Goal: Book appointment/travel/reservation

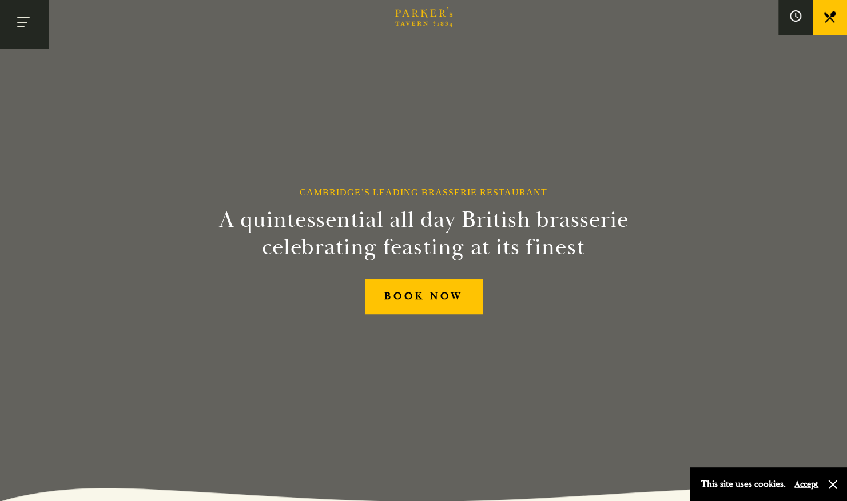
click at [33, 24] on button "Toggle navigation" at bounding box center [24, 24] width 49 height 49
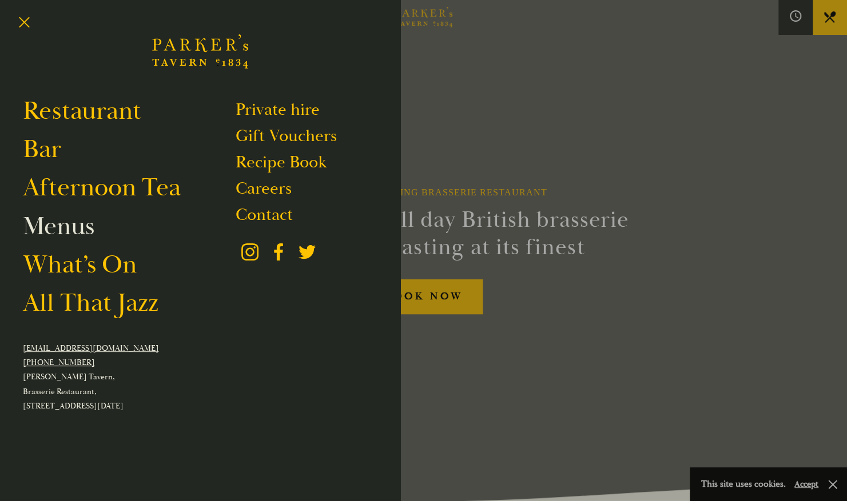
click at [63, 227] on link "Menus" at bounding box center [58, 226] width 71 height 32
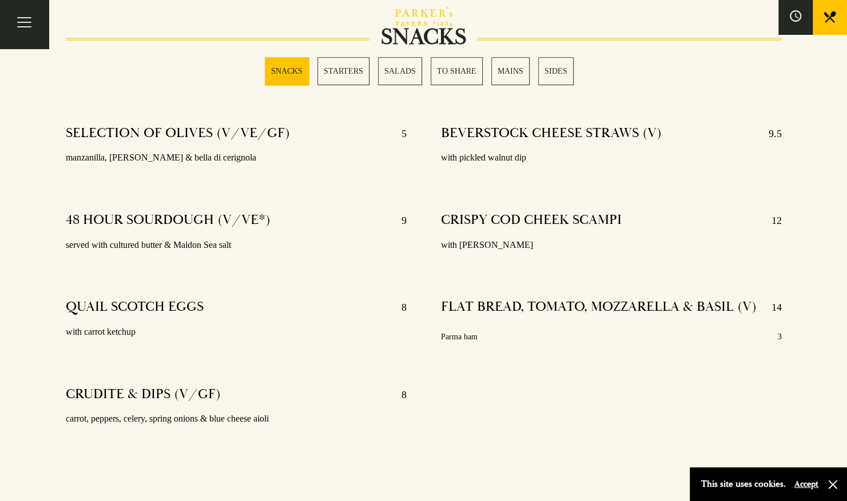
scroll to position [416, 0]
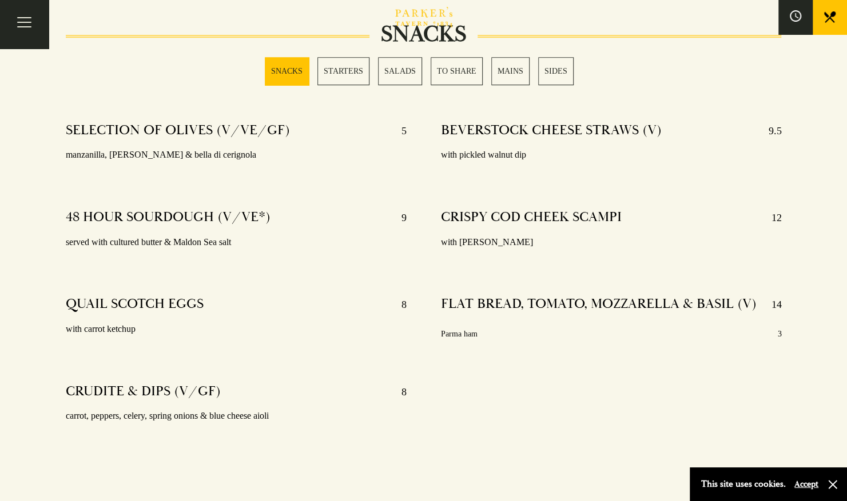
click at [493, 73] on link "MAINS" at bounding box center [510, 71] width 38 height 28
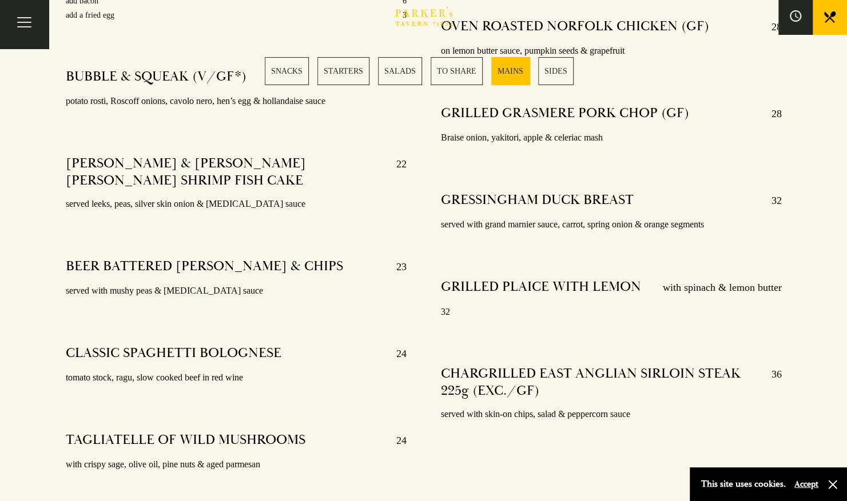
scroll to position [2295, 0]
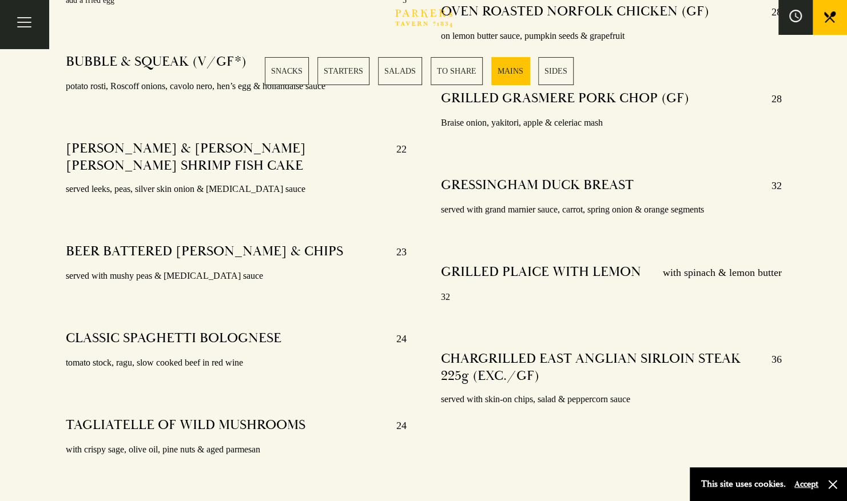
drag, startPoint x: 788, startPoint y: 19, endPoint x: 802, endPoint y: 7, distance: 18.7
click at [802, 7] on button at bounding box center [795, 17] width 34 height 34
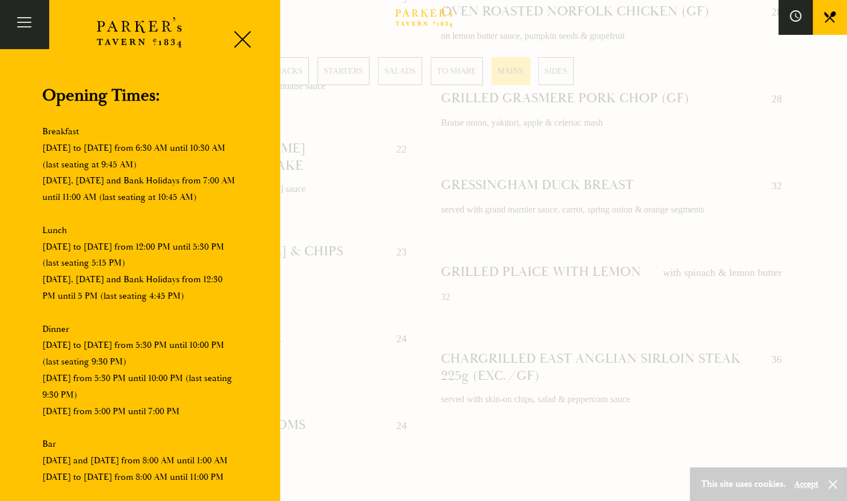
scroll to position [9, 0]
click at [248, 25] on div at bounding box center [238, 41] width 49 height 49
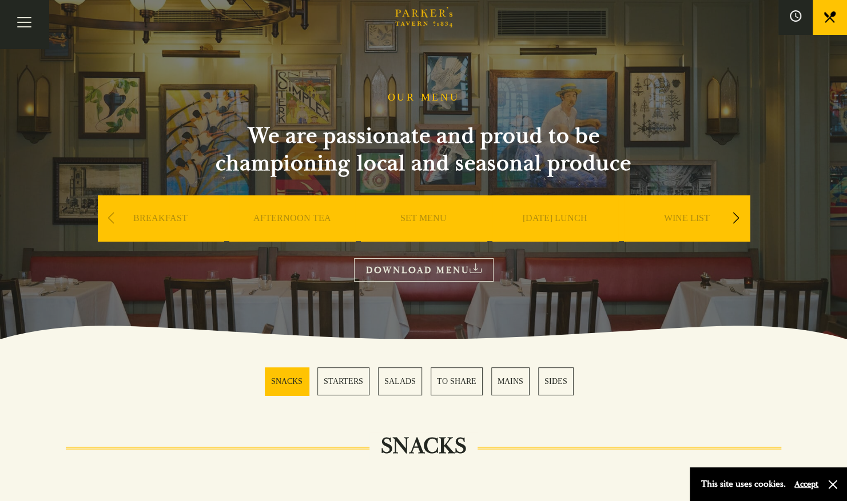
scroll to position [0, 0]
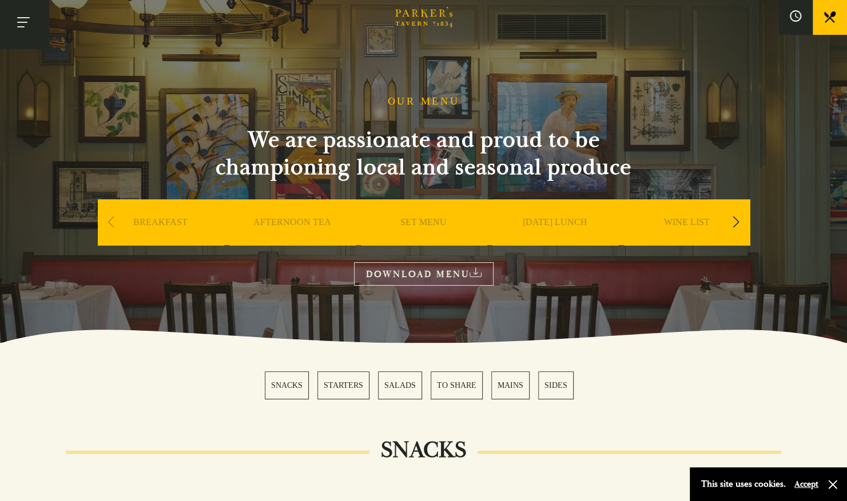
click at [31, 18] on button "Toggle navigation" at bounding box center [24, 24] width 49 height 49
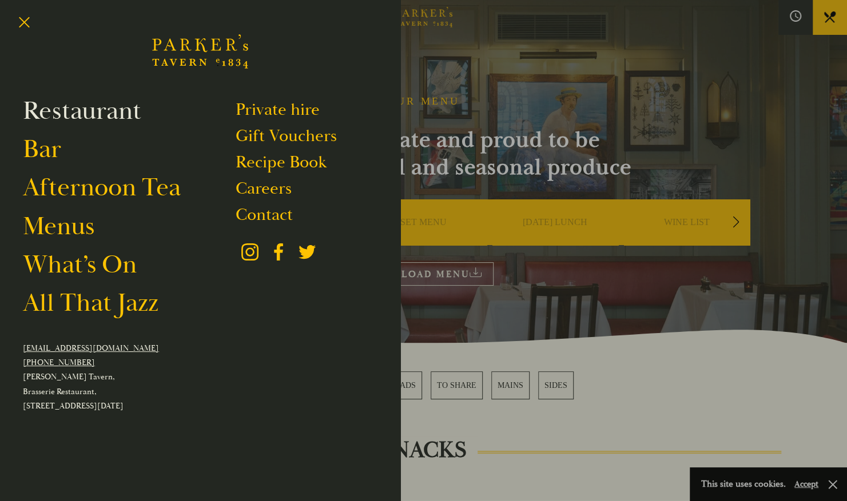
click at [135, 118] on link "Restaurant" at bounding box center [82, 111] width 118 height 32
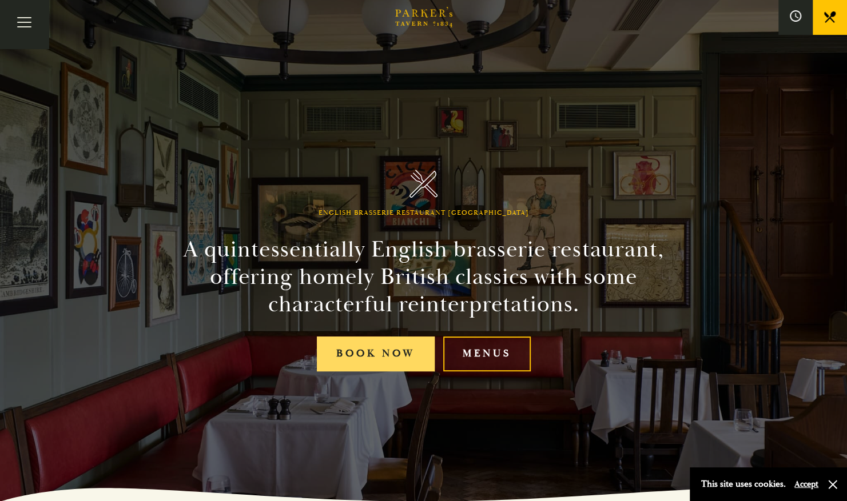
click at [359, 340] on link "Book Now" at bounding box center [376, 354] width 118 height 35
